Goal: Learn about a topic

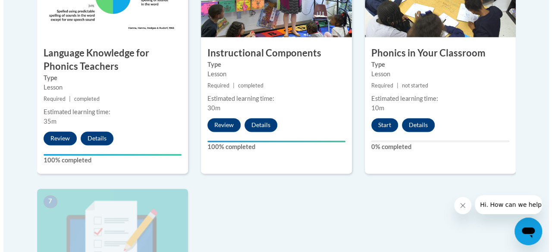
scroll to position [604, 0]
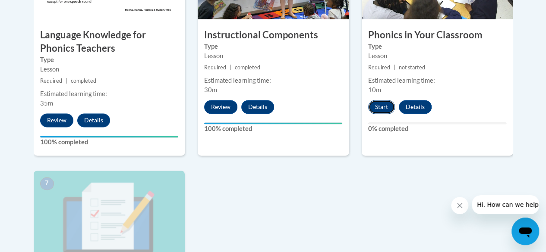
click at [375, 108] on button "Start" at bounding box center [381, 107] width 27 height 14
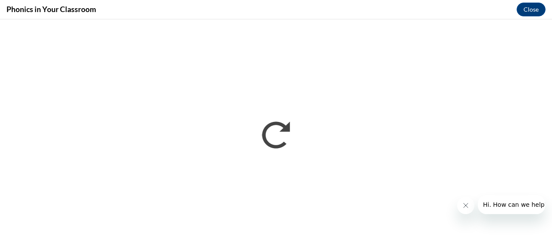
scroll to position [0, 0]
